Goal: Transaction & Acquisition: Book appointment/travel/reservation

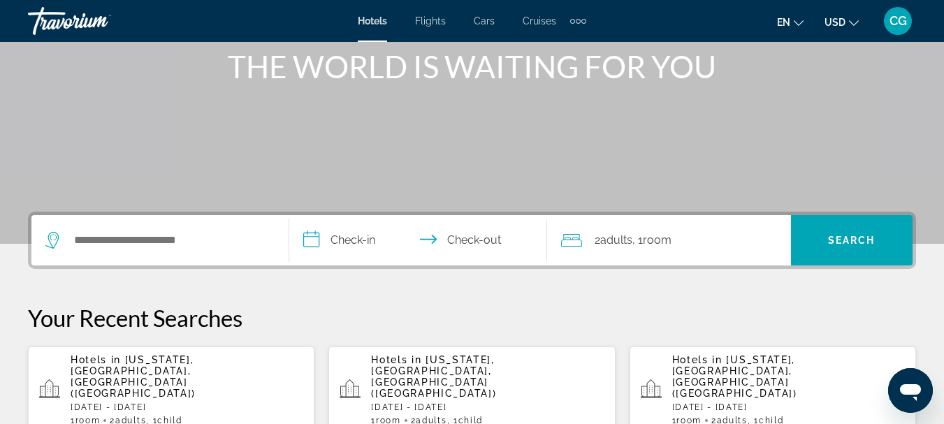
scroll to position [210, 0]
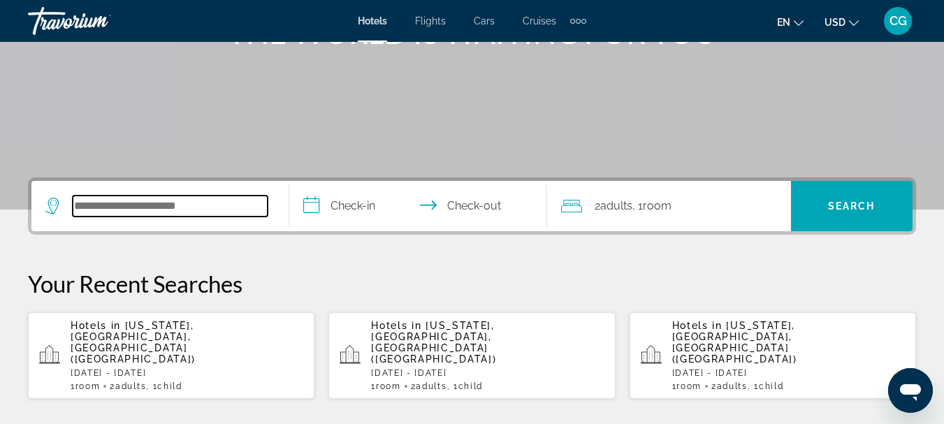
click at [185, 212] on input "Search widget" at bounding box center [170, 206] width 195 height 21
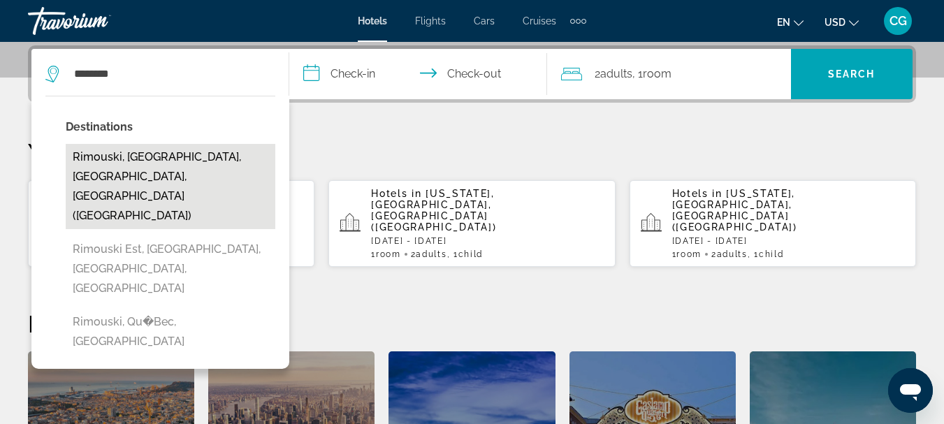
click at [168, 163] on button "Rimouski, [GEOGRAPHIC_DATA], [GEOGRAPHIC_DATA], [GEOGRAPHIC_DATA] ([GEOGRAPHIC_…" at bounding box center [171, 186] width 210 height 85
type input "**********"
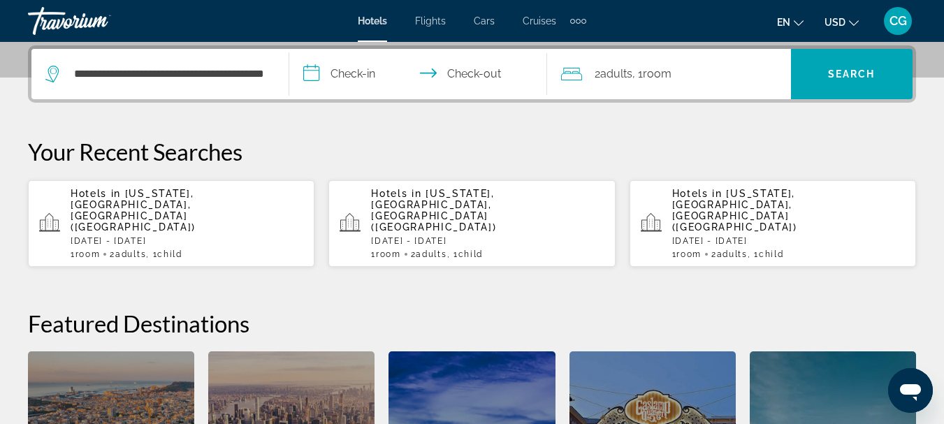
click at [362, 70] on input "**********" at bounding box center [420, 76] width 263 height 54
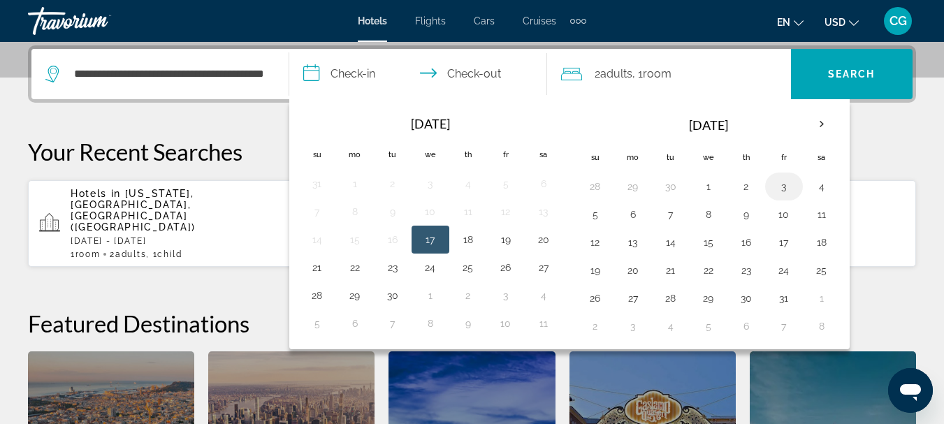
click at [776, 196] on td "3" at bounding box center [784, 187] width 38 height 28
click at [786, 189] on button "3" at bounding box center [783, 187] width 22 height 20
click at [605, 214] on button "5" at bounding box center [595, 215] width 22 height 20
type input "**********"
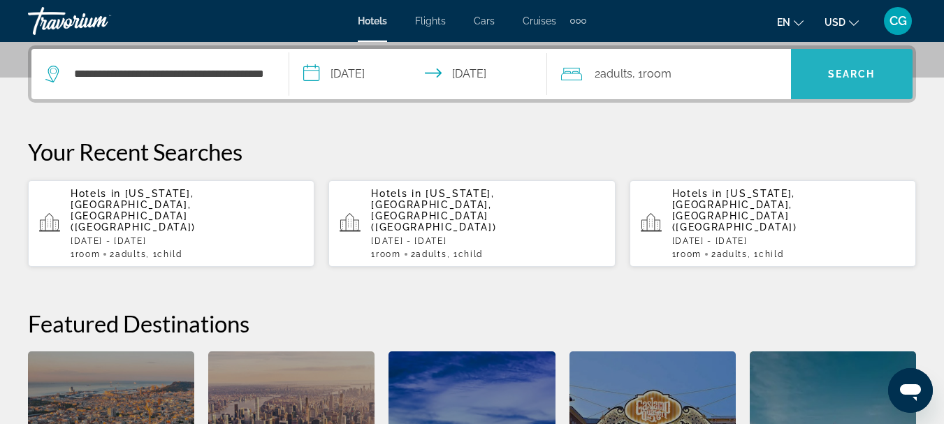
click at [849, 73] on span "Search" at bounding box center [851, 73] width 47 height 11
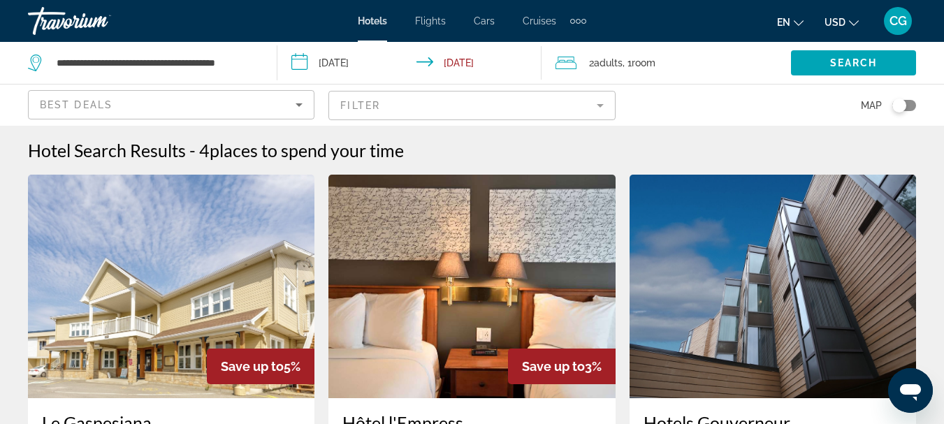
click at [850, 22] on icon "Change currency" at bounding box center [854, 23] width 10 height 6
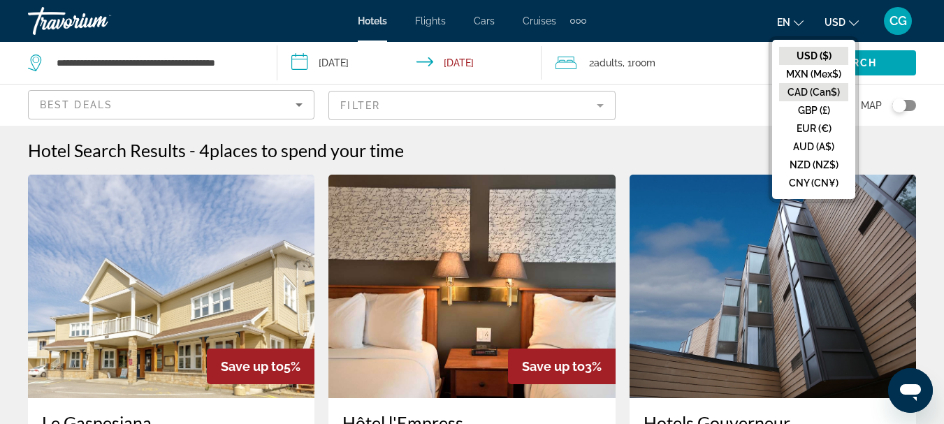
click at [816, 86] on button "CAD (Can$)" at bounding box center [813, 92] width 69 height 18
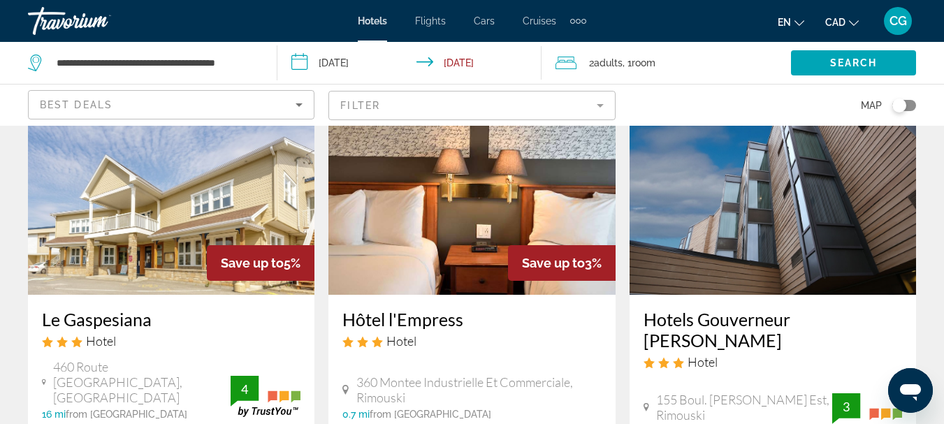
scroll to position [70, 0]
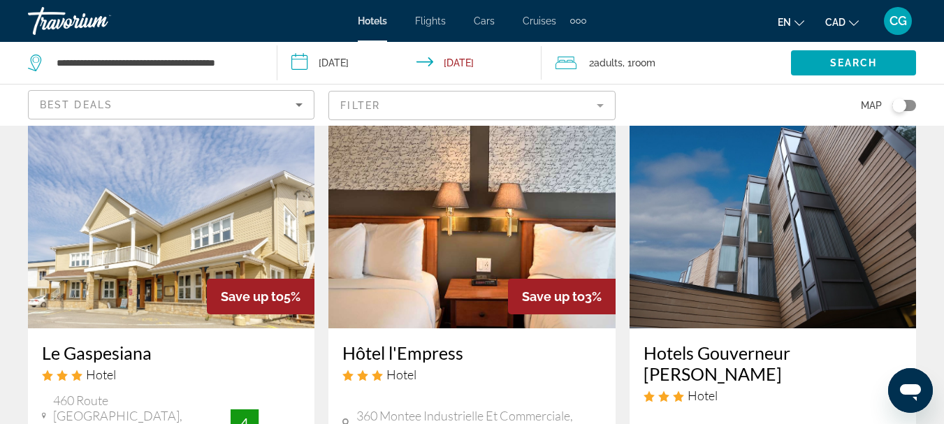
click at [300, 108] on icon "Sort by" at bounding box center [299, 104] width 17 height 17
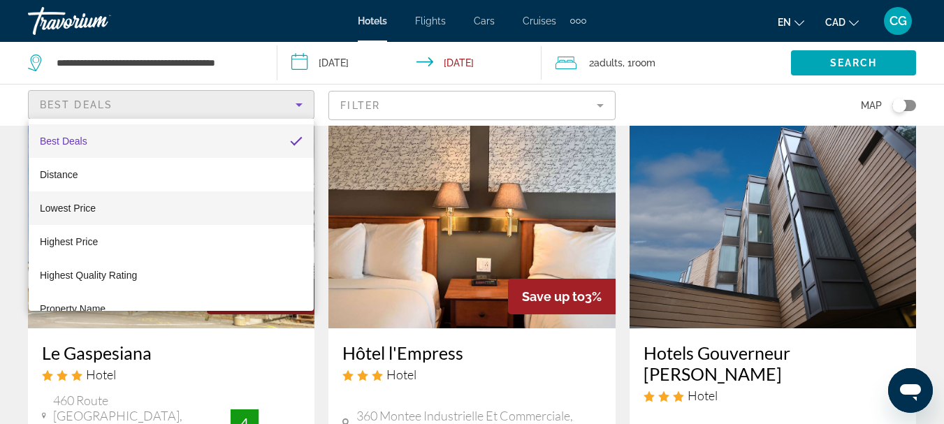
click at [121, 205] on mat-option "Lowest Price" at bounding box center [171, 208] width 285 height 34
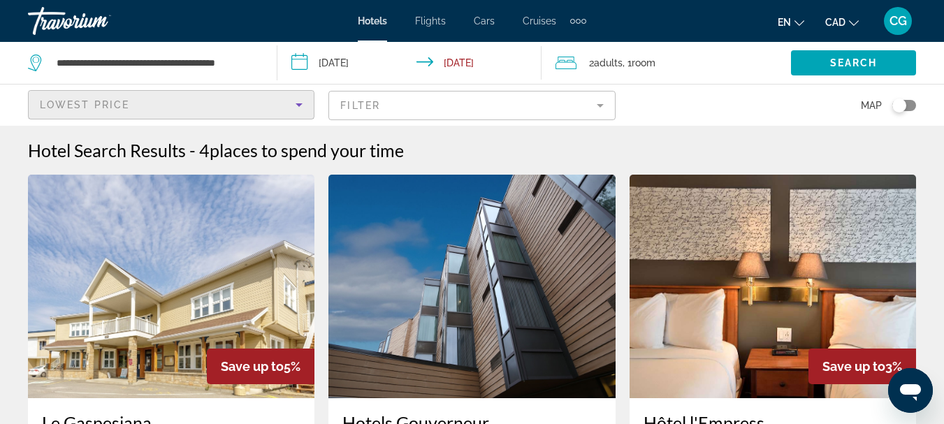
click at [908, 101] on div "Toggle map" at bounding box center [904, 105] width 24 height 11
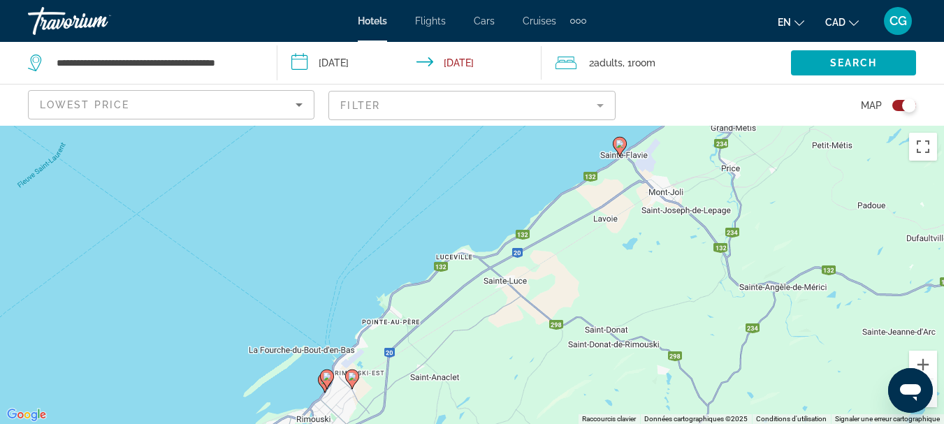
click at [302, 106] on icon "Sort by" at bounding box center [299, 104] width 17 height 17
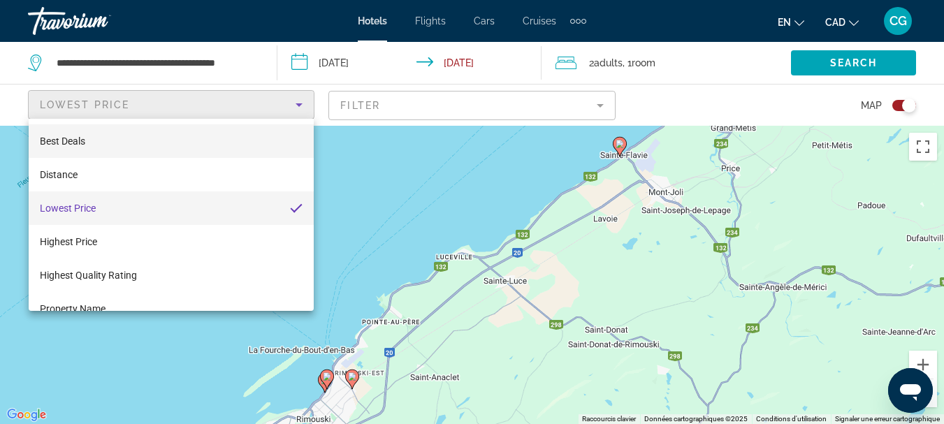
click at [204, 138] on mat-option "Best Deals" at bounding box center [171, 141] width 285 height 34
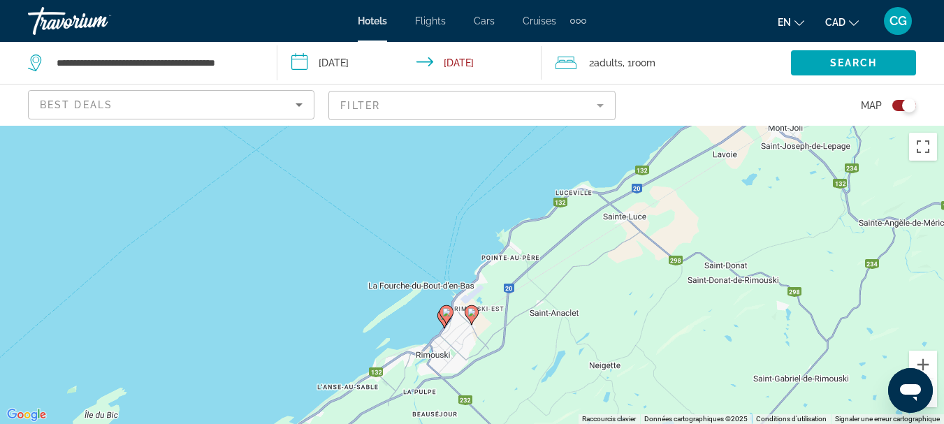
drag, startPoint x: 383, startPoint y: 223, endPoint x: 506, endPoint y: 159, distance: 139.3
click at [506, 159] on div "Pour activer le glissement avec le clavier, appuyez sur Alt+Entrée. Une fois ce…" at bounding box center [472, 275] width 944 height 298
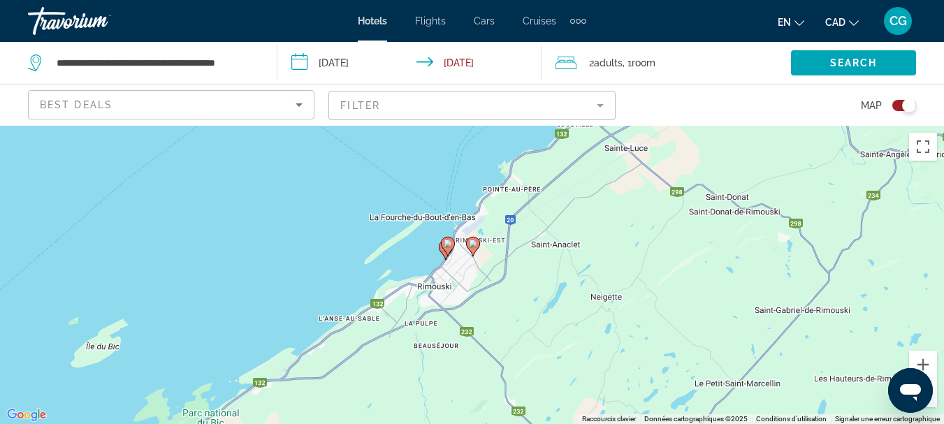
drag, startPoint x: 585, startPoint y: 293, endPoint x: 585, endPoint y: 223, distance: 69.8
click at [585, 223] on div "Pour activer le glissement avec le clavier, appuyez sur Alt+Entrée. Une fois ce…" at bounding box center [472, 275] width 944 height 298
click at [931, 368] on button "Zoom avant" at bounding box center [923, 365] width 28 height 28
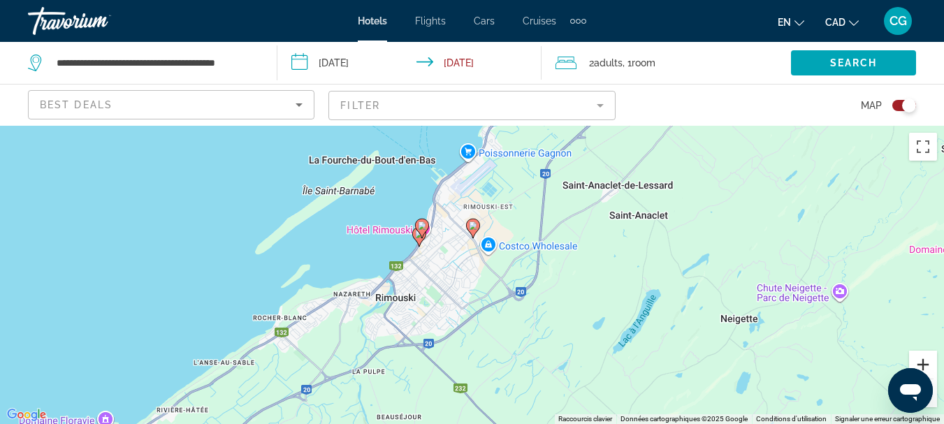
click at [931, 368] on button "Zoom avant" at bounding box center [923, 365] width 28 height 28
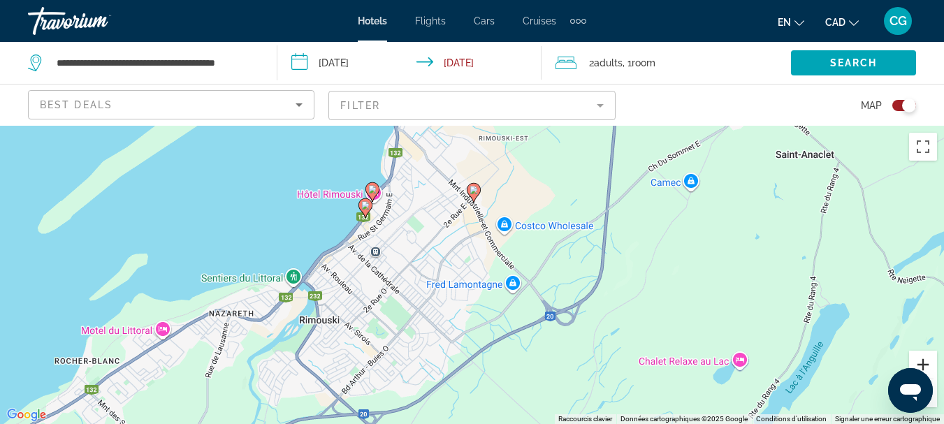
click at [928, 360] on button "Zoom avant" at bounding box center [923, 365] width 28 height 28
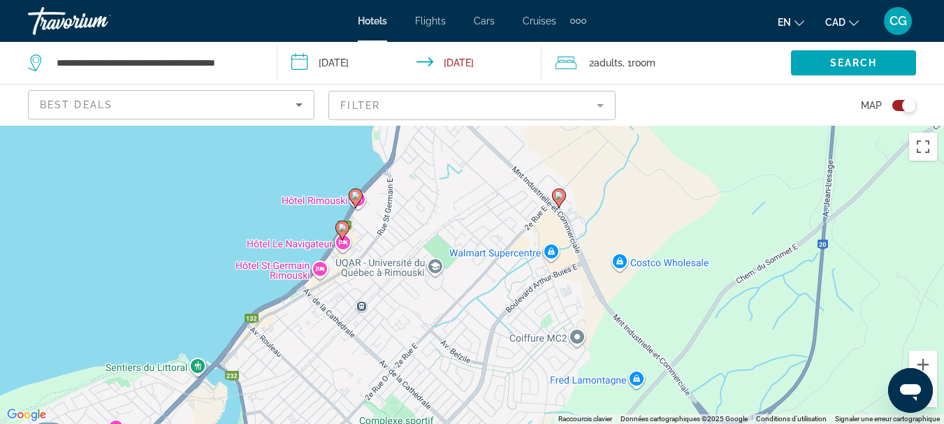
drag, startPoint x: 528, startPoint y: 228, endPoint x: 631, endPoint y: 325, distance: 141.3
click at [631, 325] on div "Pour activer le glissement avec le clavier, appuyez sur Alt+Entrée. Une fois ce…" at bounding box center [472, 275] width 944 height 298
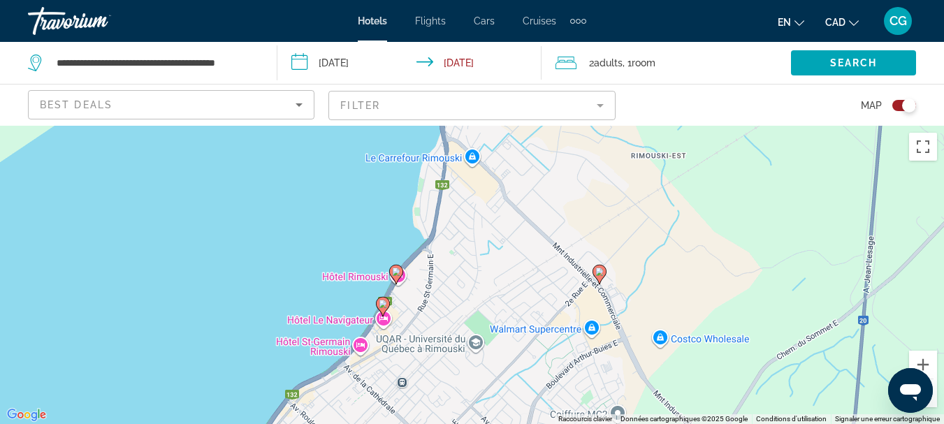
drag, startPoint x: 596, startPoint y: 300, endPoint x: 617, endPoint y: 361, distance: 64.3
click at [617, 361] on div "Pour activer le glissement avec le clavier, appuyez sur Alt+Entrée. Une fois ce…" at bounding box center [472, 275] width 944 height 298
click at [921, 363] on button "Zoom avant" at bounding box center [923, 365] width 28 height 28
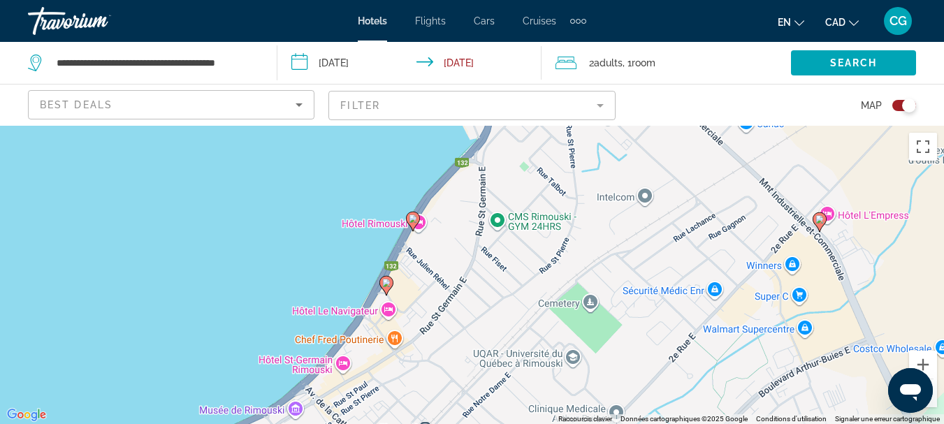
drag, startPoint x: 598, startPoint y: 305, endPoint x: 693, endPoint y: 240, distance: 115.5
click at [693, 240] on div "Pour activer le glissement avec le clavier, appuyez sur Alt+Entrée. Une fois ce…" at bounding box center [472, 275] width 944 height 298
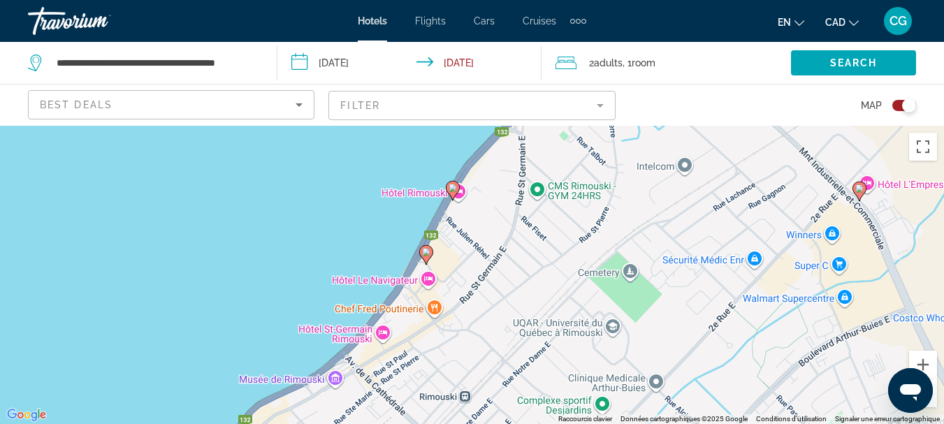
drag, startPoint x: 635, startPoint y: 295, endPoint x: 670, endPoint y: 269, distance: 43.4
click at [670, 269] on div "Pour activer le glissement avec le clavier, appuyez sur Alt+Entrée. Une fois ce…" at bounding box center [472, 275] width 944 height 298
click at [858, 190] on image "Main content" at bounding box center [859, 188] width 8 height 8
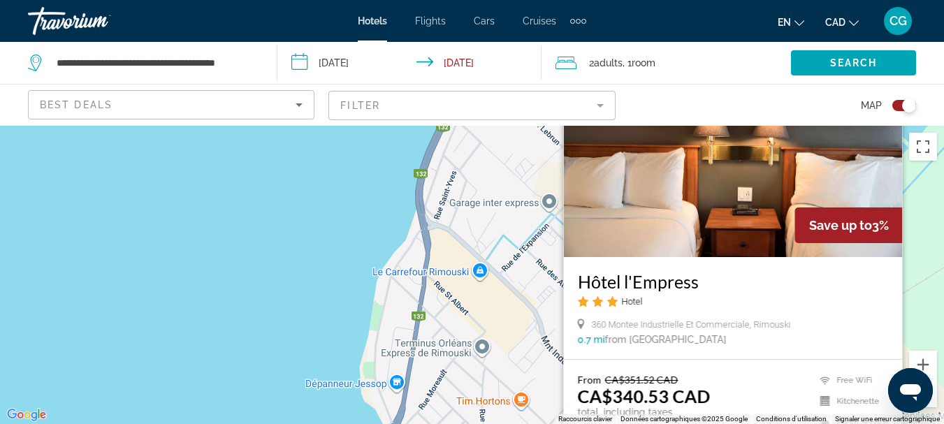
click at [211, 247] on div "Pour activer le glissement avec le clavier, appuyez sur Alt+Entrée. Une fois ce…" at bounding box center [472, 275] width 944 height 298
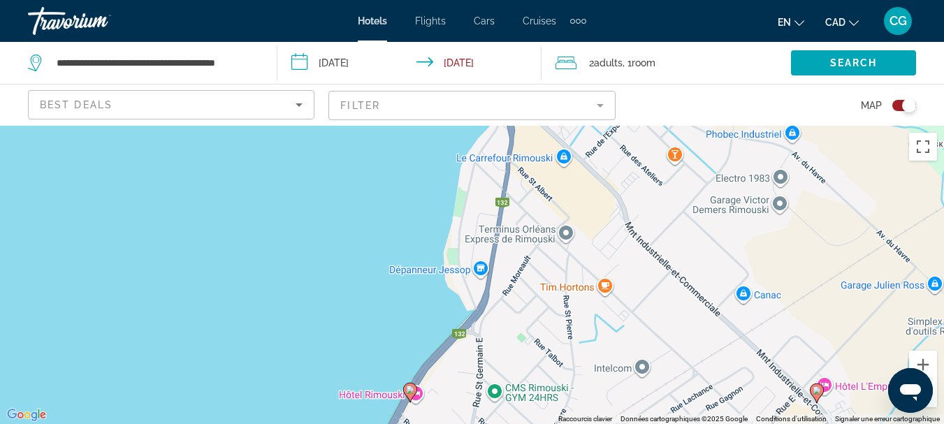
drag, startPoint x: 623, startPoint y: 323, endPoint x: 715, endPoint y: 199, distance: 154.8
click at [714, 192] on div "Pour activer le glissement avec le clavier, appuyez sur Alt+Entrée. Une fois ce…" at bounding box center [472, 275] width 944 height 298
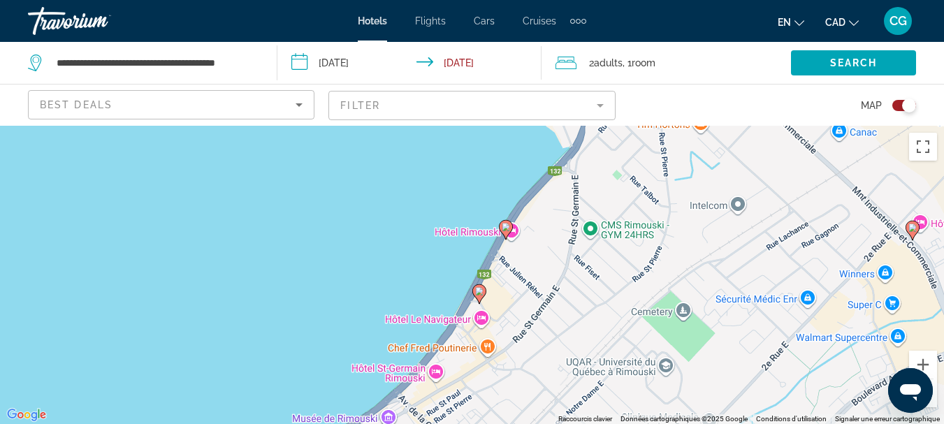
drag, startPoint x: 649, startPoint y: 327, endPoint x: 688, endPoint y: 227, distance: 107.3
click at [688, 227] on div "Pour activer le glissement avec le clavier, appuyez sur Alt+Entrée. Une fois ce…" at bounding box center [472, 275] width 944 height 298
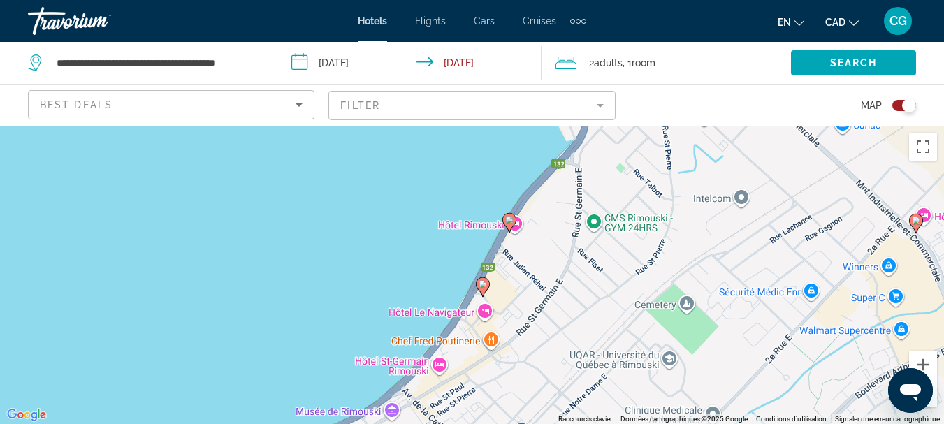
click at [510, 225] on icon "Main content" at bounding box center [508, 222] width 13 height 18
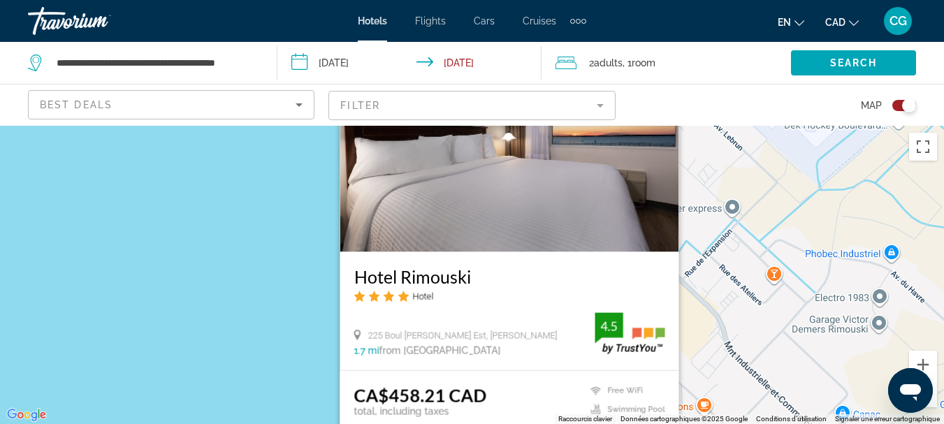
drag, startPoint x: 485, startPoint y: 308, endPoint x: 490, endPoint y: 290, distance: 18.8
click at [490, 290] on div "Hotel Rimouski Hotel" at bounding box center [508, 288] width 311 height 47
click at [217, 247] on div "Pour activer le glissement avec le clavier, appuyez sur Alt+Entrée. Une fois ce…" at bounding box center [472, 275] width 944 height 298
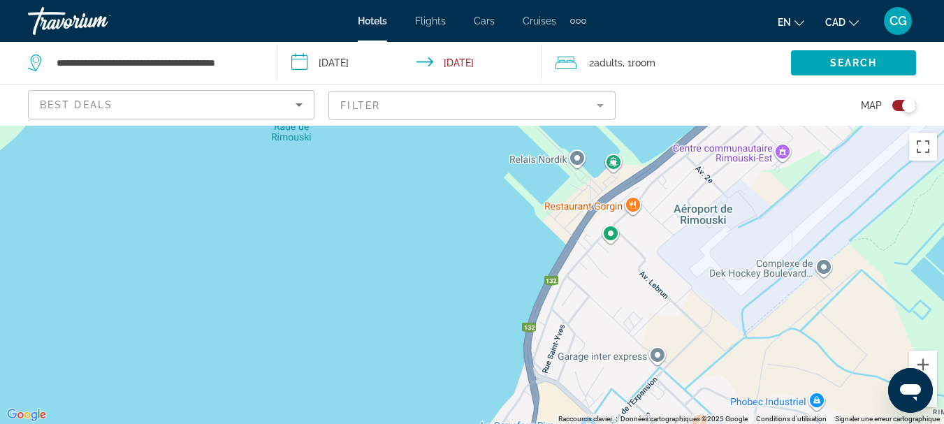
drag, startPoint x: 705, startPoint y: 207, endPoint x: 630, endPoint y: 357, distance: 168.0
click at [630, 357] on div "Pour activer le glissement avec le clavier, appuyez sur Alt+Entrée. Une fois ce…" at bounding box center [472, 275] width 944 height 298
click at [934, 402] on button "Zoom arrière" at bounding box center [923, 393] width 28 height 28
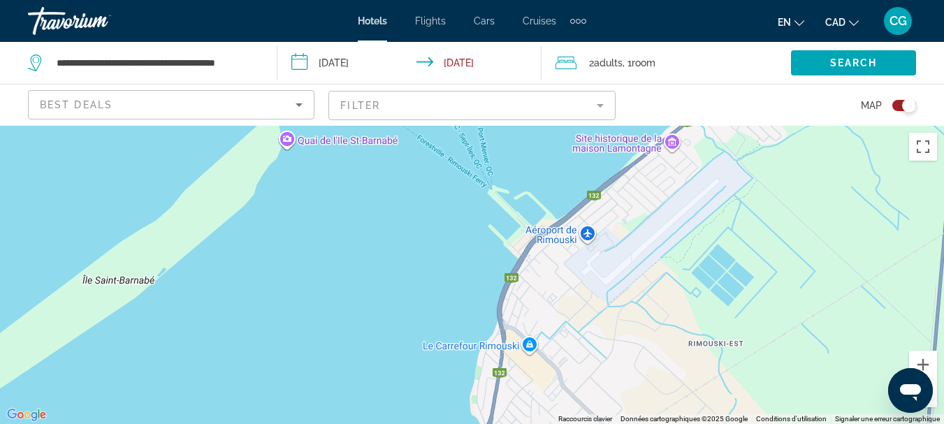
click at [934, 402] on button "Zoom arrière" at bounding box center [923, 393] width 28 height 28
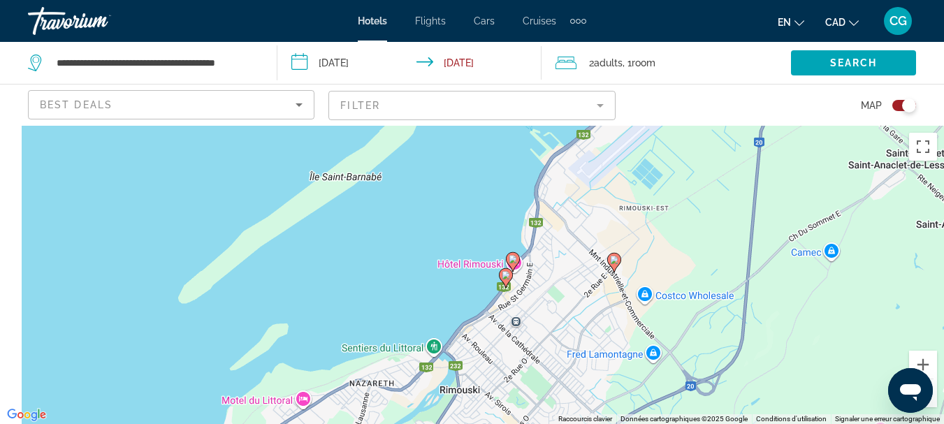
drag, startPoint x: 670, startPoint y: 250, endPoint x: 713, endPoint y: 182, distance: 80.0
click at [712, 179] on div "Pour activer le glissement avec le clavier, appuyez sur Alt+Entrée. Une fois ce…" at bounding box center [472, 275] width 944 height 298
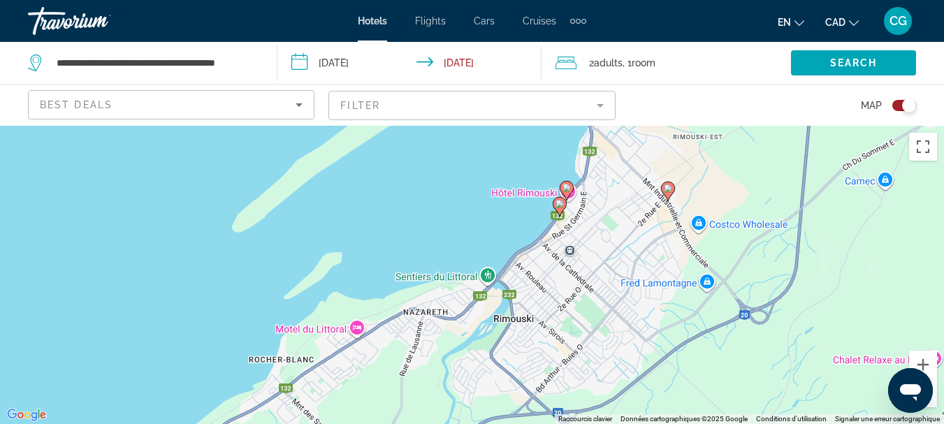
drag, startPoint x: 680, startPoint y: 301, endPoint x: 724, endPoint y: 251, distance: 67.3
click at [724, 251] on div "Pour activer le glissement avec le clavier, appuyez sur Alt+Entrée. Une fois ce…" at bounding box center [472, 275] width 944 height 298
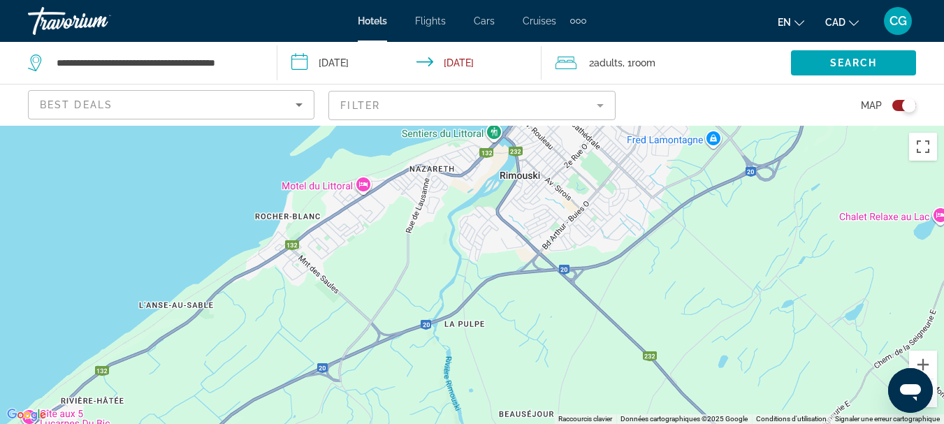
drag, startPoint x: 641, startPoint y: 270, endPoint x: 657, endPoint y: 203, distance: 68.1
click at [657, 203] on div "Pour activer le glissement avec le clavier, appuyez sur Alt+Entrée. Une fois ce…" at bounding box center [472, 275] width 944 height 298
click at [934, 404] on button "Zoom arrière" at bounding box center [923, 393] width 28 height 28
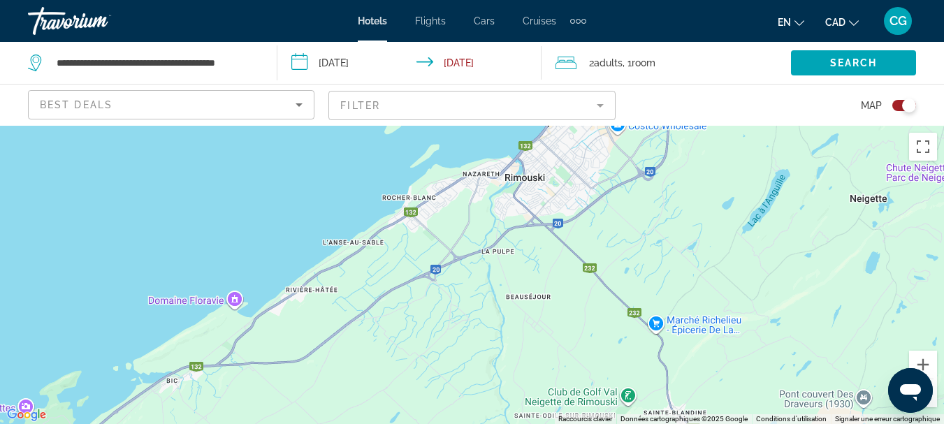
drag, startPoint x: 447, startPoint y: 306, endPoint x: 548, endPoint y: 193, distance: 151.3
click at [548, 194] on div "Pour activer le glissement avec le clavier, appuyez sur Alt+Entrée. Une fois ce…" at bounding box center [472, 275] width 944 height 298
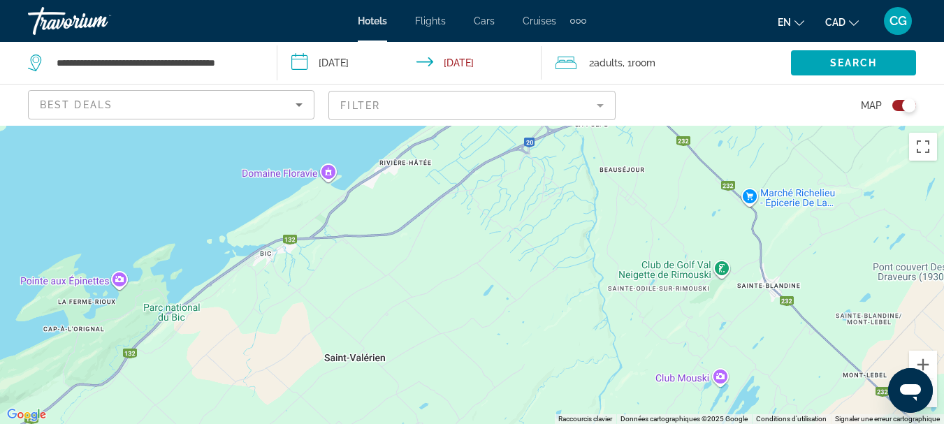
drag, startPoint x: 520, startPoint y: 309, endPoint x: 460, endPoint y: 362, distance: 79.7
click at [458, 366] on div "Pour activer le glissement avec le clavier, appuyez sur Alt+Entrée. Une fois ce…" at bounding box center [472, 275] width 944 height 298
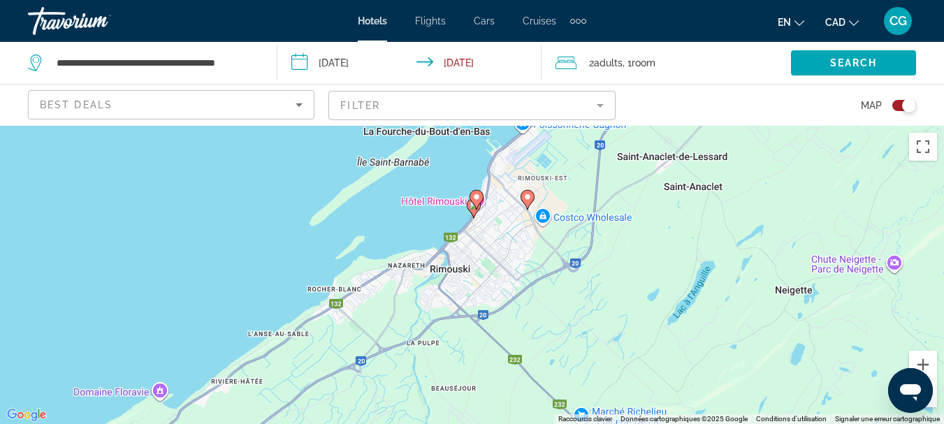
drag, startPoint x: 582, startPoint y: 275, endPoint x: 542, endPoint y: 324, distance: 63.0
click at [542, 324] on div "Pour activer le glissement avec le clavier, appuyez sur Alt+Entrée. Une fois ce…" at bounding box center [472, 275] width 944 height 298
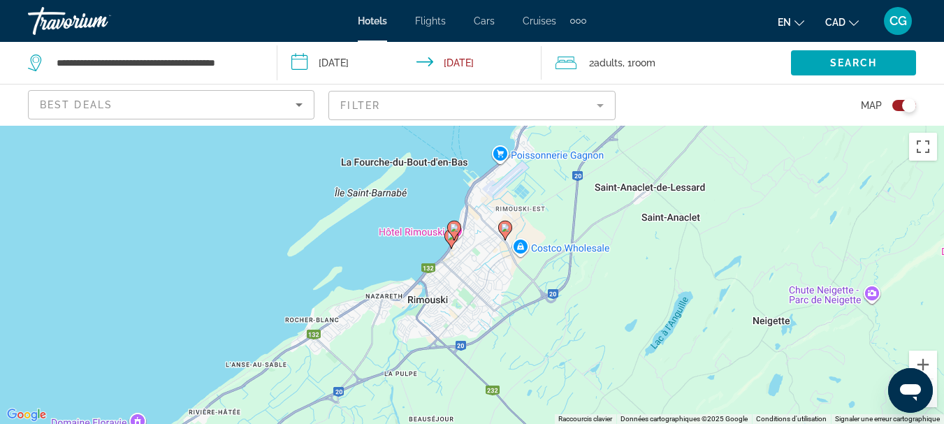
drag, startPoint x: 629, startPoint y: 277, endPoint x: 627, endPoint y: 284, distance: 7.3
click at [627, 284] on div "Pour activer le glissement avec le clavier, appuyez sur Alt+Entrée. Une fois ce…" at bounding box center [472, 275] width 944 height 298
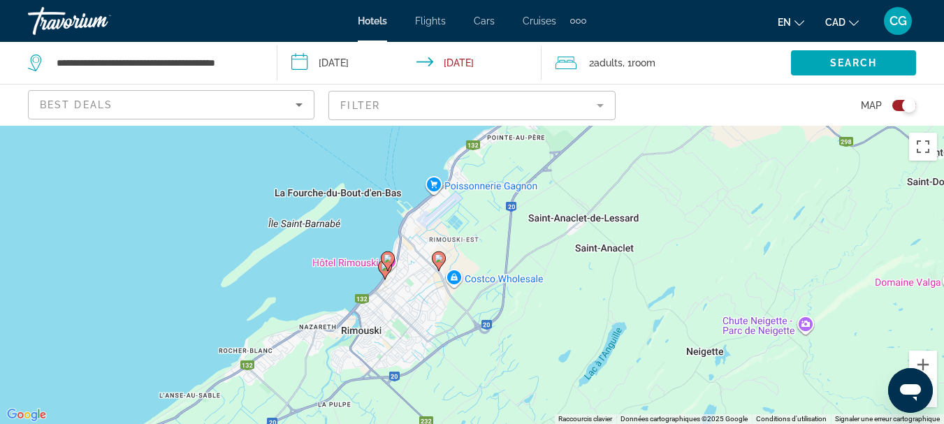
drag, startPoint x: 583, startPoint y: 252, endPoint x: 539, endPoint y: 226, distance: 51.4
click at [539, 226] on div "Pour activer le glissement avec le clavier, appuyez sur Alt+Entrée. Une fois ce…" at bounding box center [472, 275] width 944 height 298
click at [921, 362] on button "Zoom avant" at bounding box center [923, 365] width 28 height 28
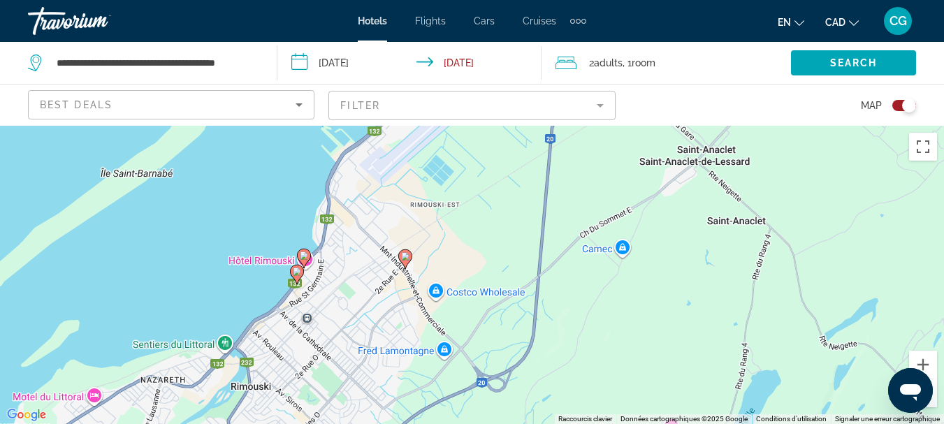
click at [297, 275] on image "Main content" at bounding box center [297, 271] width 8 height 8
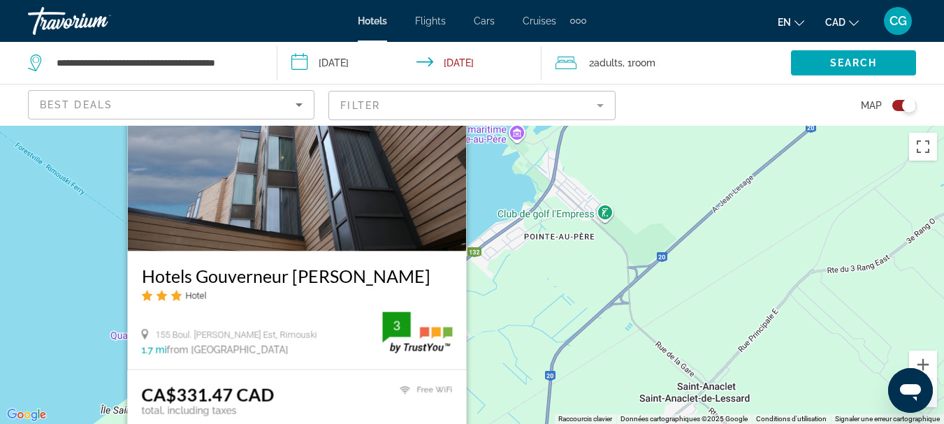
click at [265, 263] on div "Hotels Gouverneur [PERSON_NAME] Hotel 155 Boul. [PERSON_NAME][GEOGRAPHIC_DATA],…" at bounding box center [296, 310] width 339 height 118
click at [263, 279] on h3 "Hotels Gouverneur [PERSON_NAME]" at bounding box center [296, 275] width 311 height 21
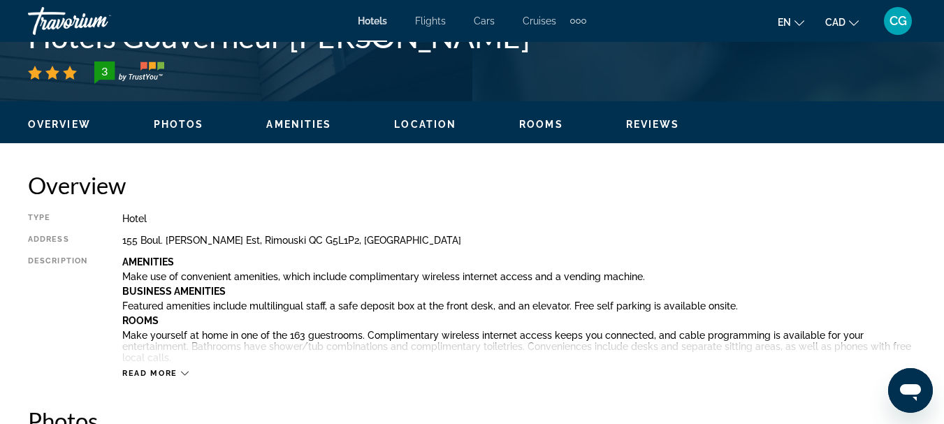
scroll to position [629, 0]
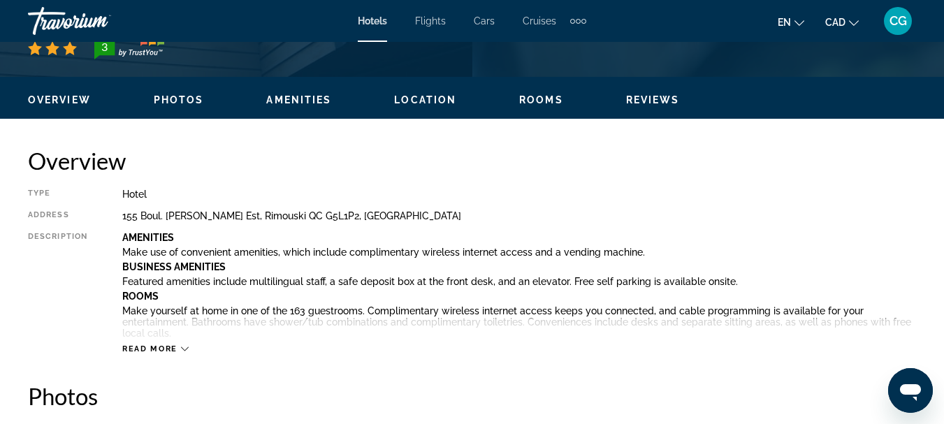
click at [141, 351] on span "Read more" at bounding box center [149, 348] width 55 height 9
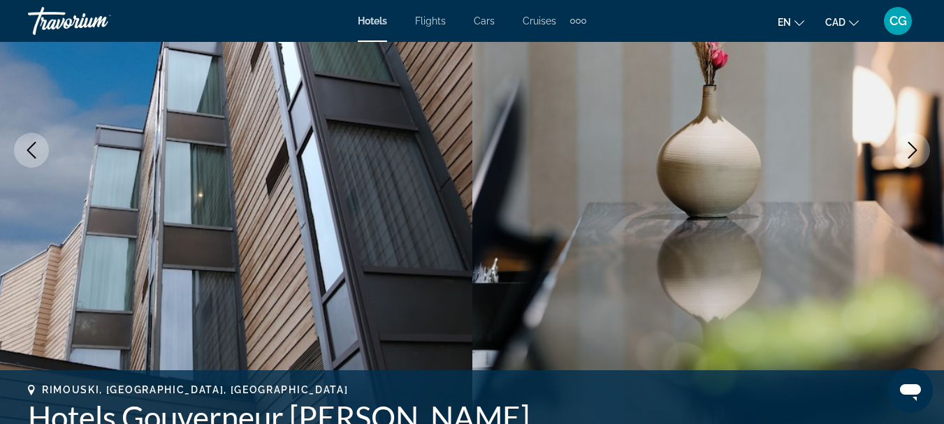
scroll to position [0, 0]
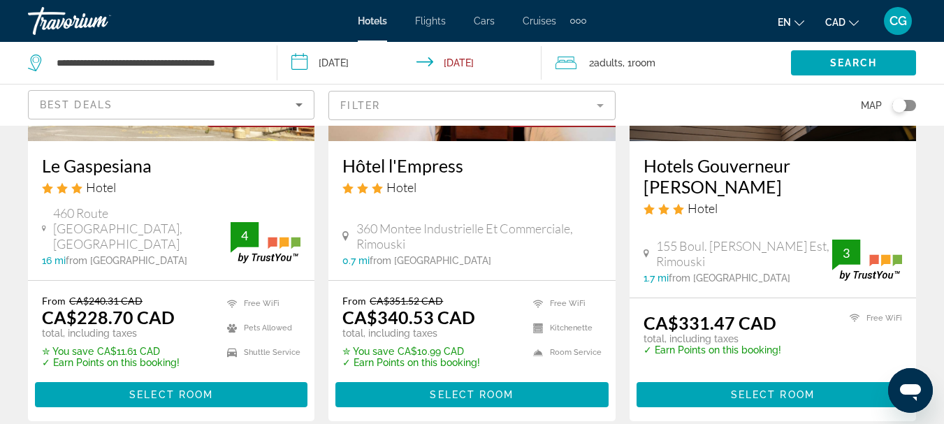
scroll to position [279, 0]
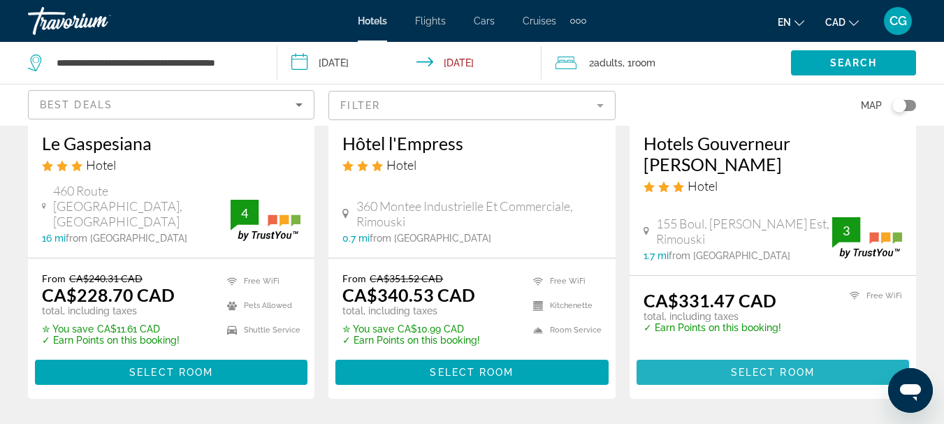
click at [759, 367] on span "Select Room" at bounding box center [773, 372] width 84 height 11
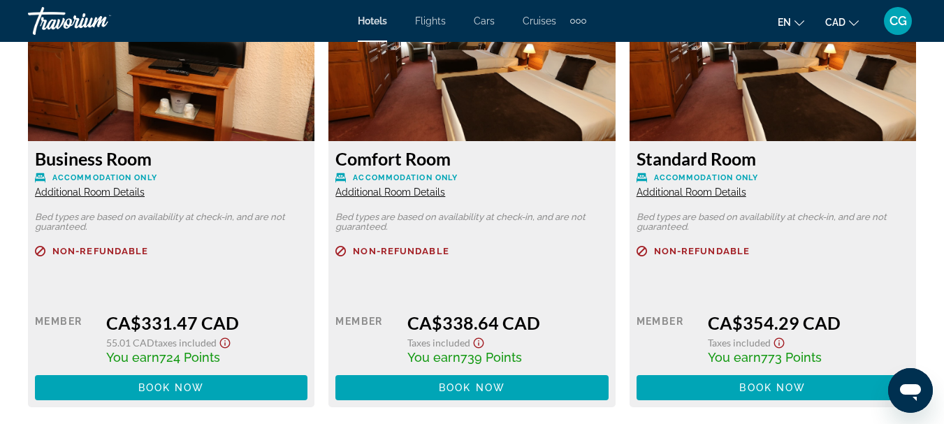
scroll to position [2235, 0]
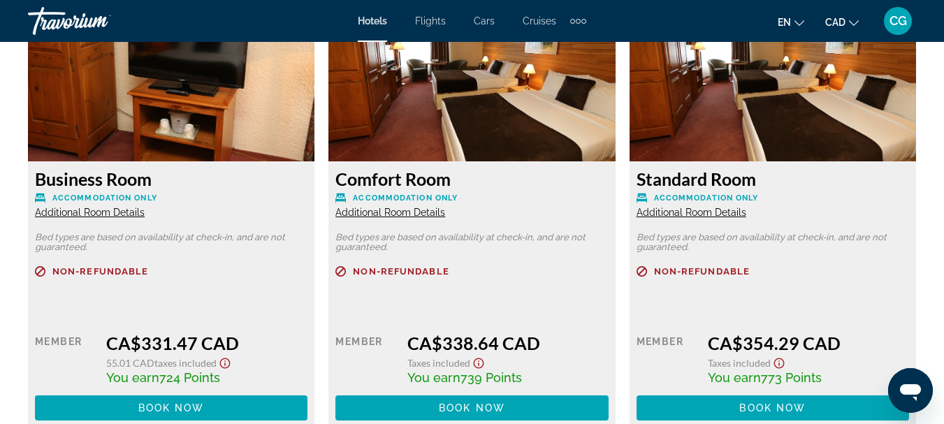
click at [415, 212] on span "Additional Room Details" at bounding box center [390, 212] width 110 height 11
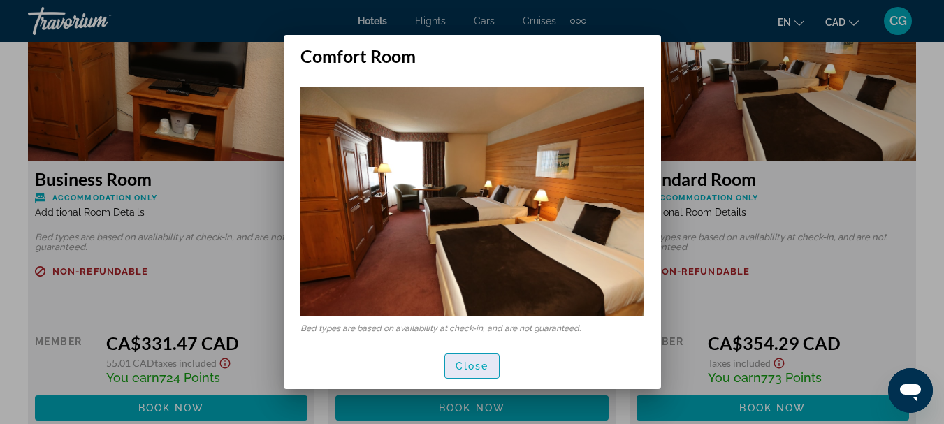
click at [477, 371] on span "Close" at bounding box center [472, 365] width 34 height 11
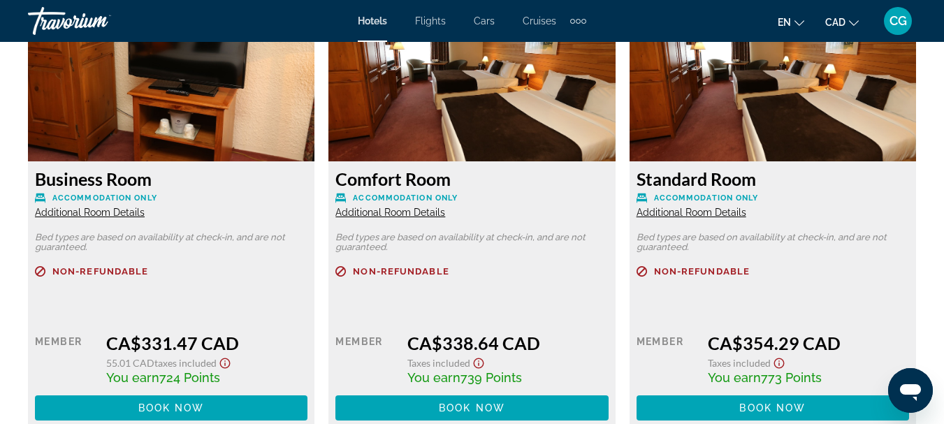
scroll to position [2165, 0]
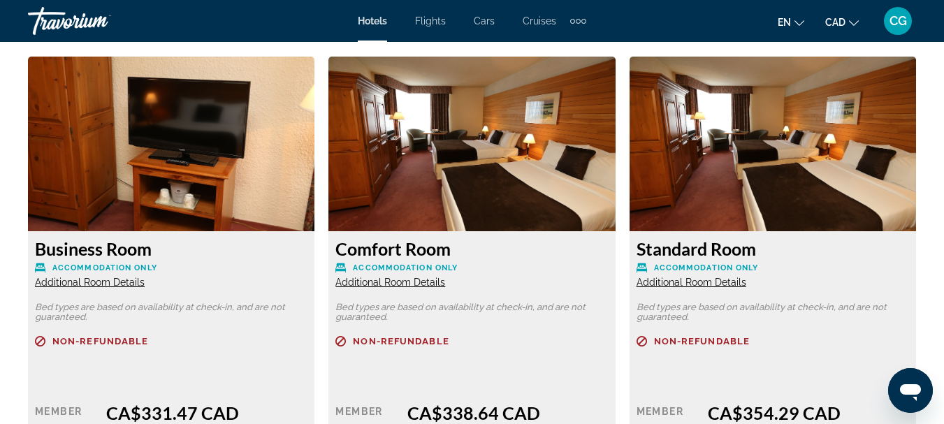
click at [381, 284] on span "Additional Room Details" at bounding box center [390, 282] width 110 height 11
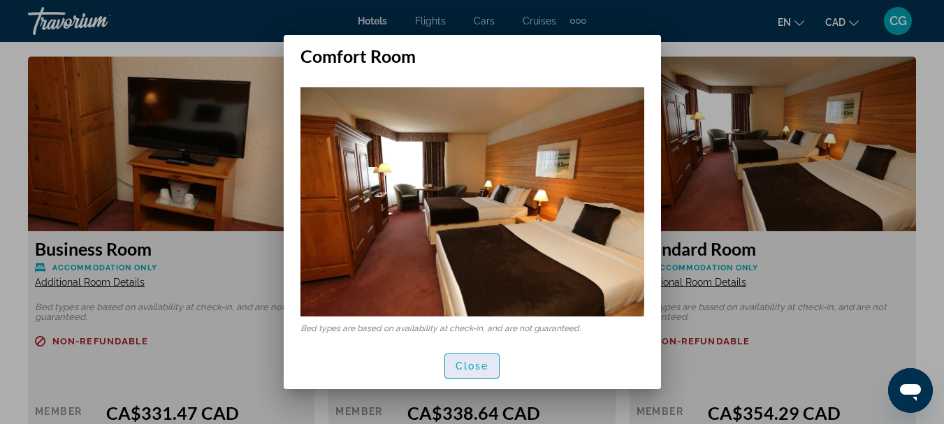
click at [477, 373] on span "button" at bounding box center [472, 366] width 54 height 34
